Goal: Transaction & Acquisition: Purchase product/service

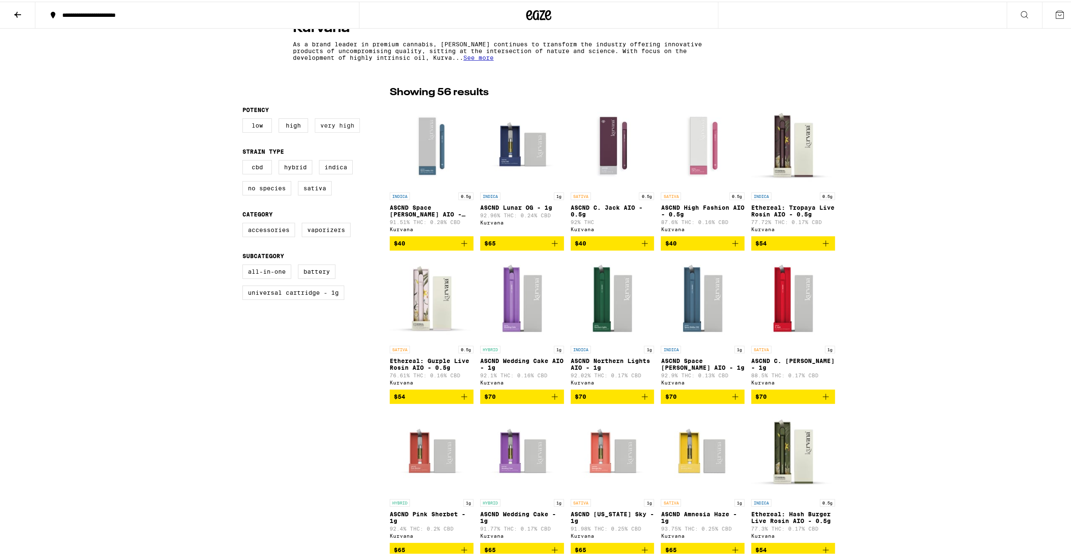
click at [346, 129] on label "Very High" at bounding box center [337, 124] width 45 height 14
click at [245, 118] on input "Very High" at bounding box center [244, 118] width 0 height 0
checkbox input "true"
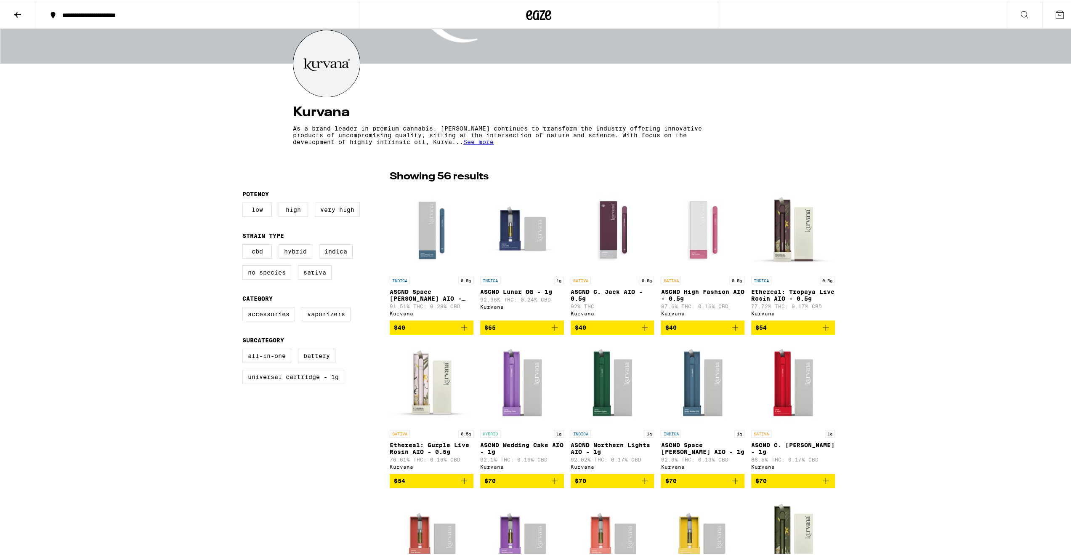
scroll to position [168, 0]
